Goal: Check status

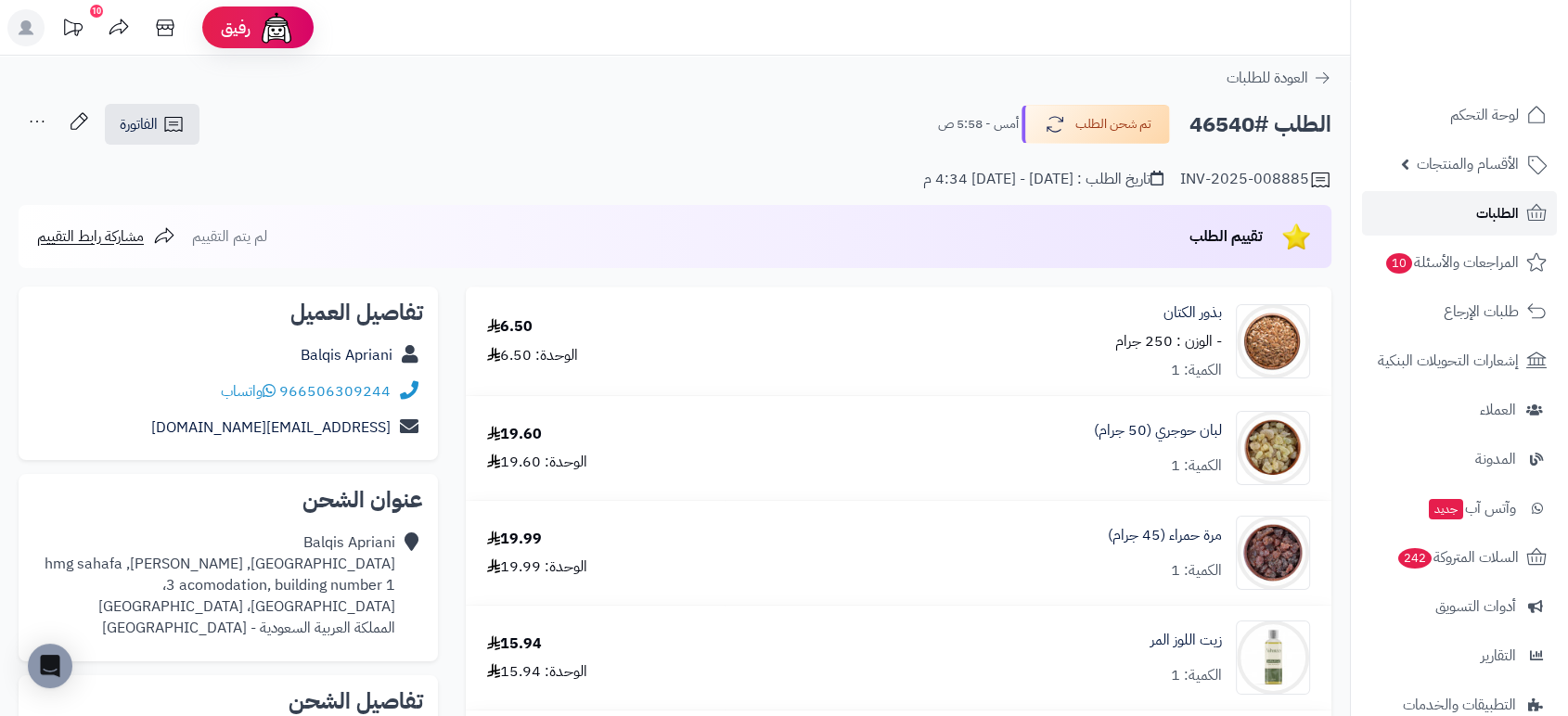
click at [1492, 213] on span "الطلبات" at bounding box center [1497, 213] width 42 height 26
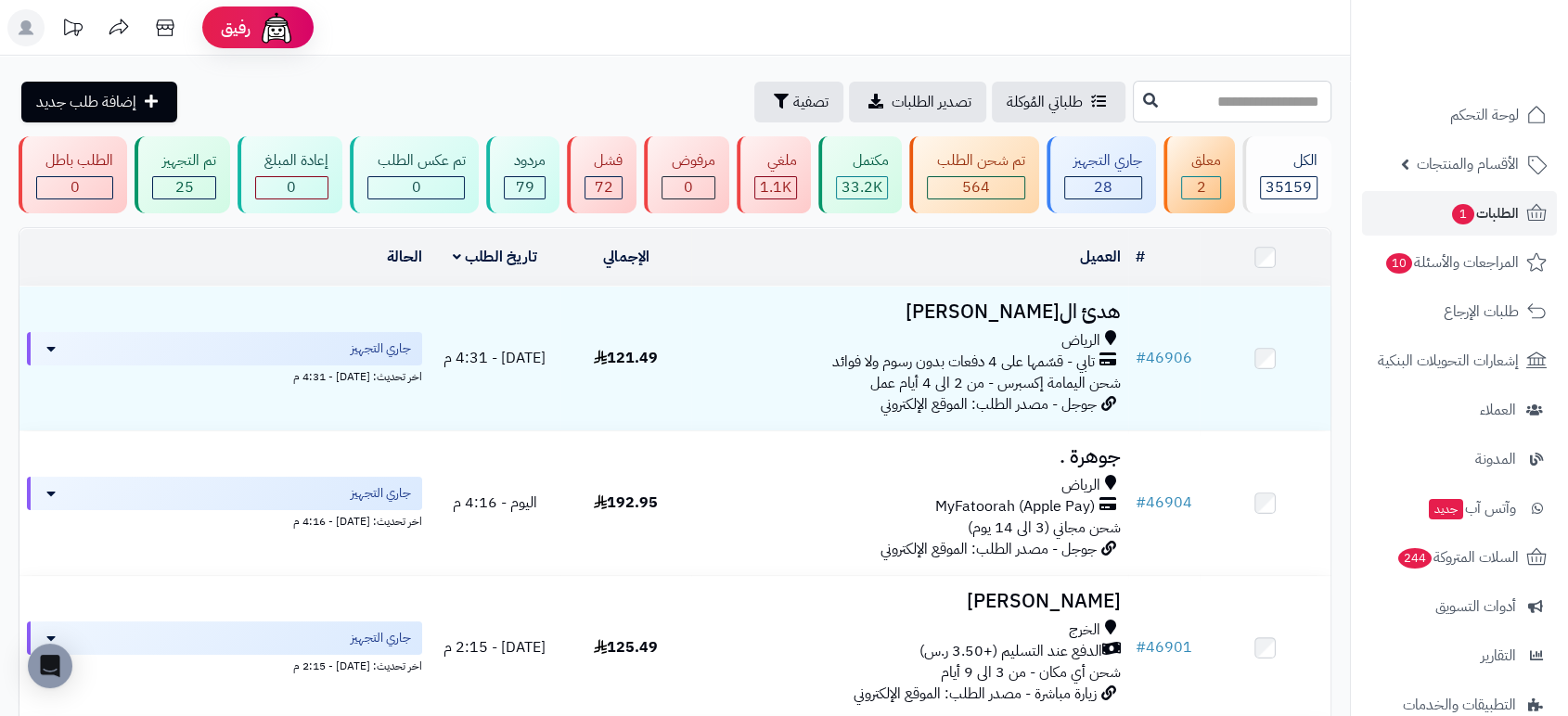
click at [1277, 107] on input "text" at bounding box center [1232, 101] width 198 height 41
type input "*****"
click at [1143, 95] on icon at bounding box center [1151, 100] width 15 height 15
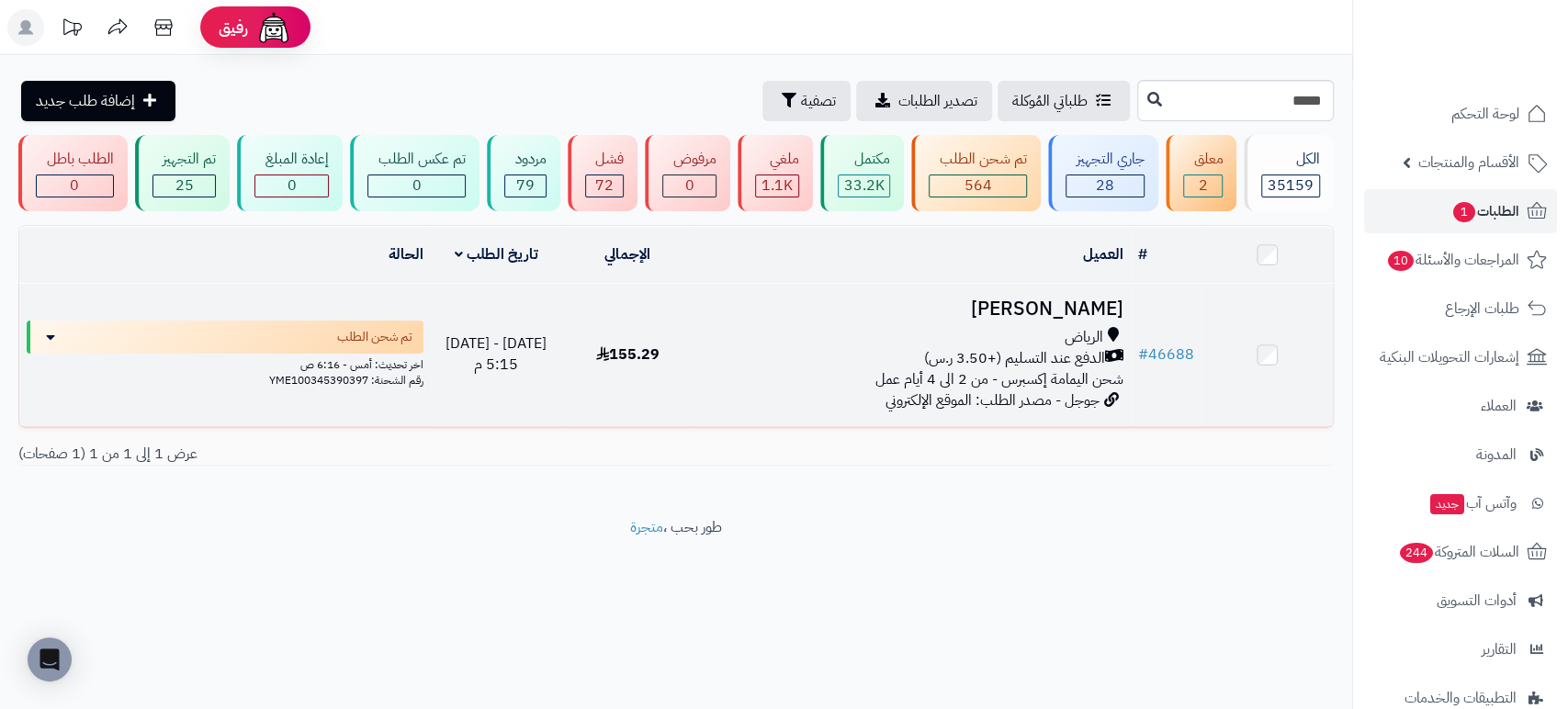
click at [1060, 303] on h3 "[PERSON_NAME]" at bounding box center [911, 309] width 422 height 21
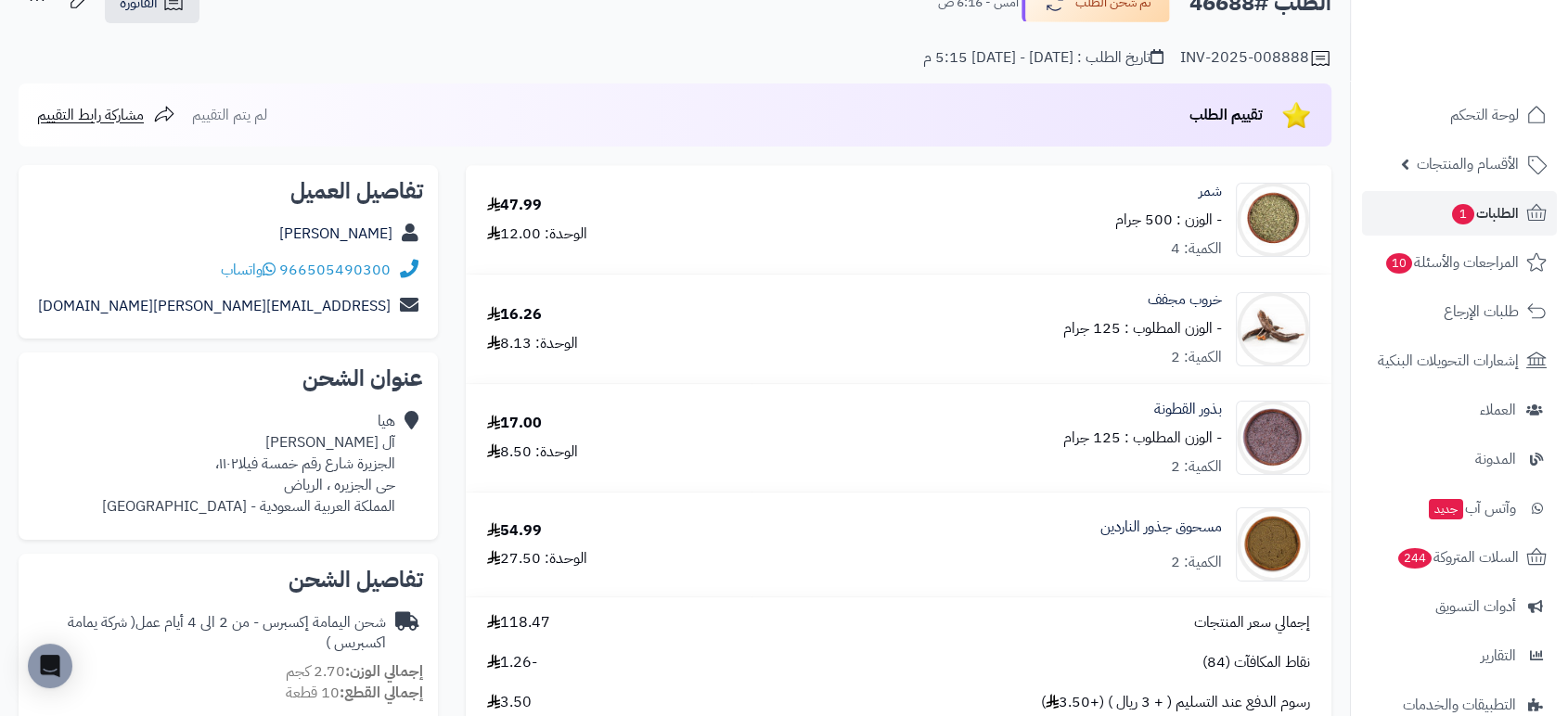
scroll to position [104, 0]
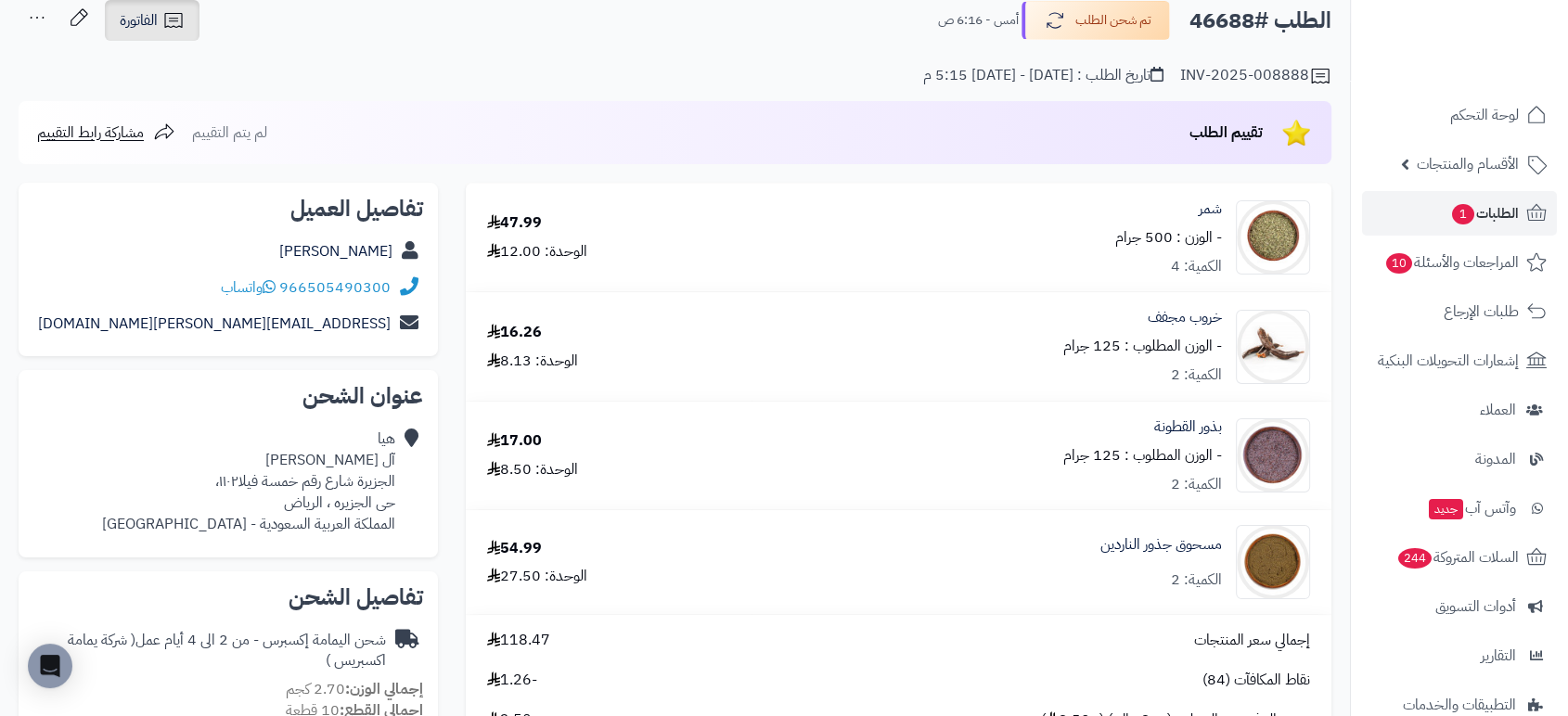
click at [144, 17] on span "الفاتورة" at bounding box center [138, 21] width 38 height 23
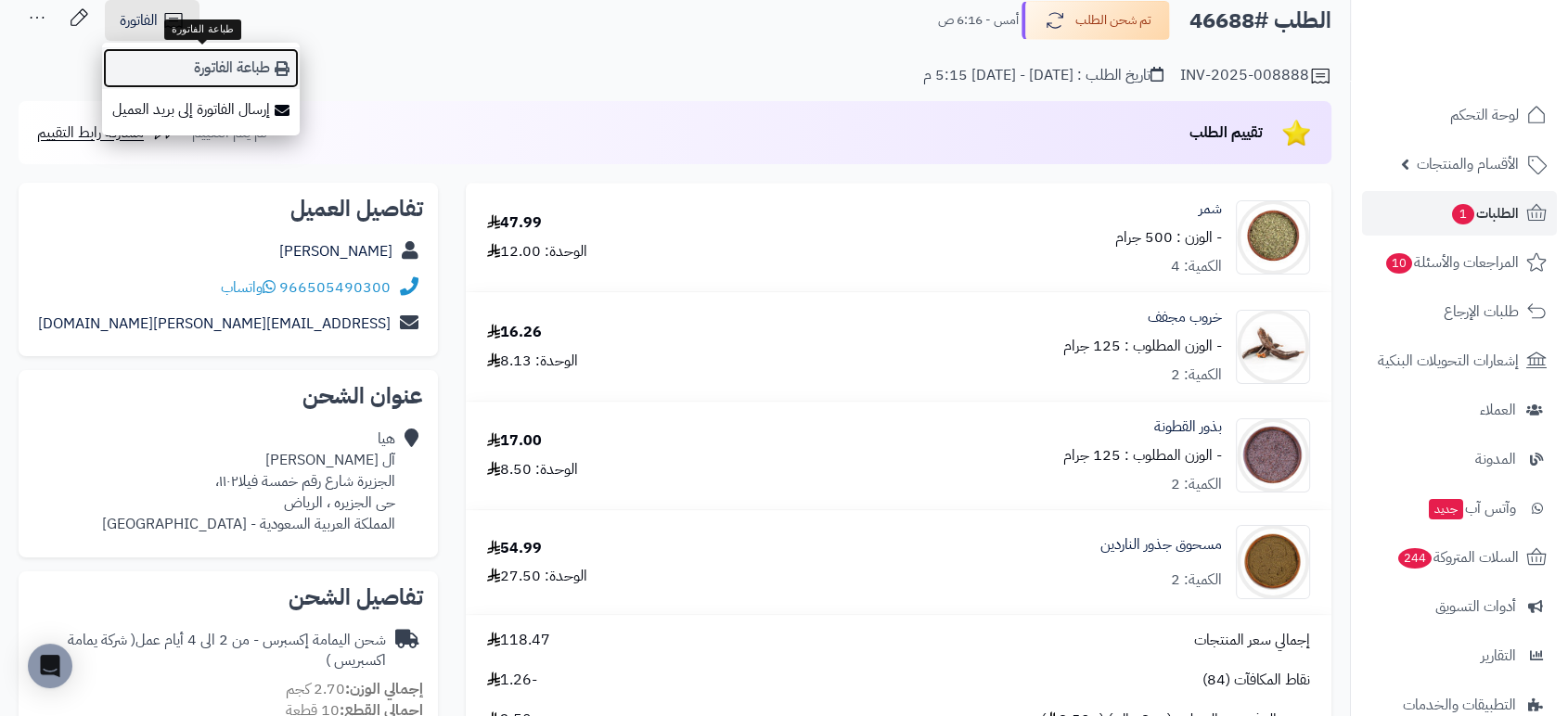
click at [228, 71] on link "طباعة الفاتورة" at bounding box center [201, 68] width 197 height 41
